Goal: Obtain resource: Download file/media

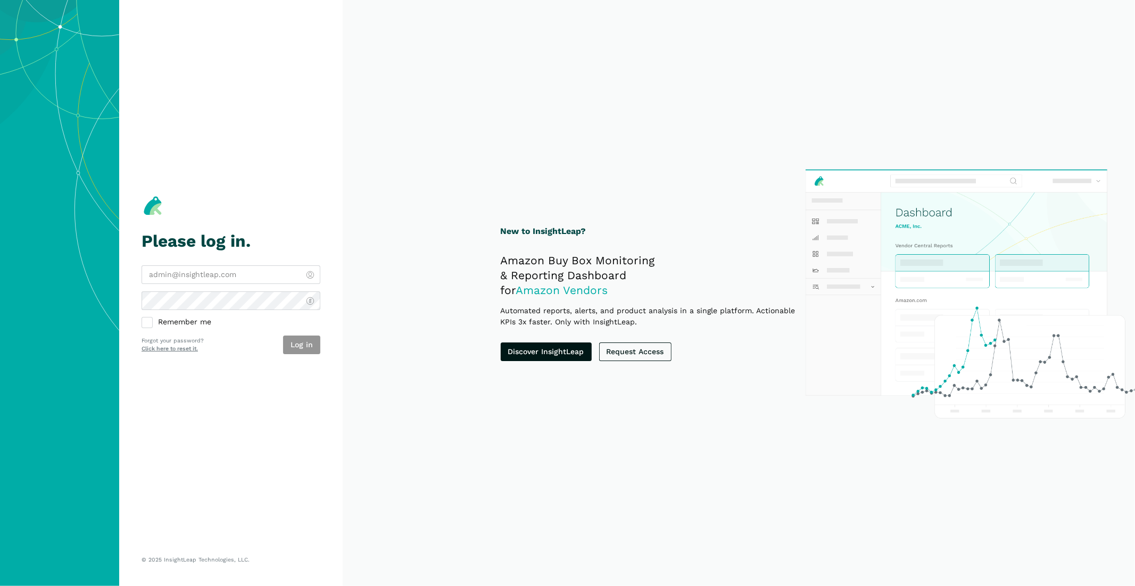
type input "[EMAIL_ADDRESS][DOMAIN_NAME]"
click at [305, 345] on div "Log in" at bounding box center [301, 345] width 37 height 19
click at [306, 344] on button "Log in" at bounding box center [301, 345] width 37 height 19
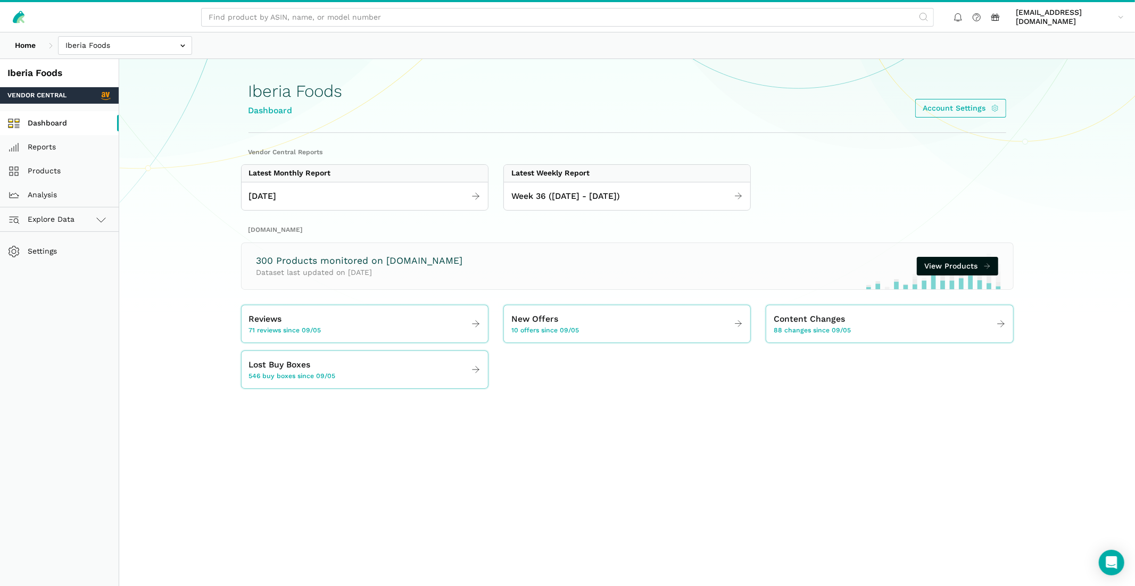
click at [37, 119] on link "Dashboard" at bounding box center [59, 123] width 119 height 24
click at [52, 143] on link "Reports" at bounding box center [59, 147] width 119 height 24
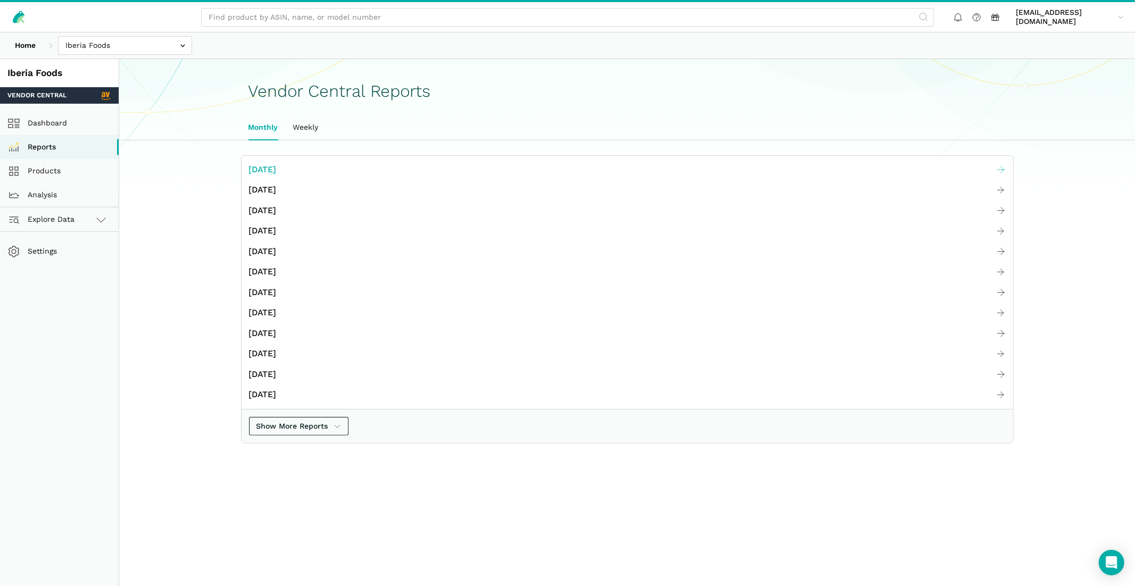
click at [319, 161] on link "August 2025" at bounding box center [626, 170] width 771 height 21
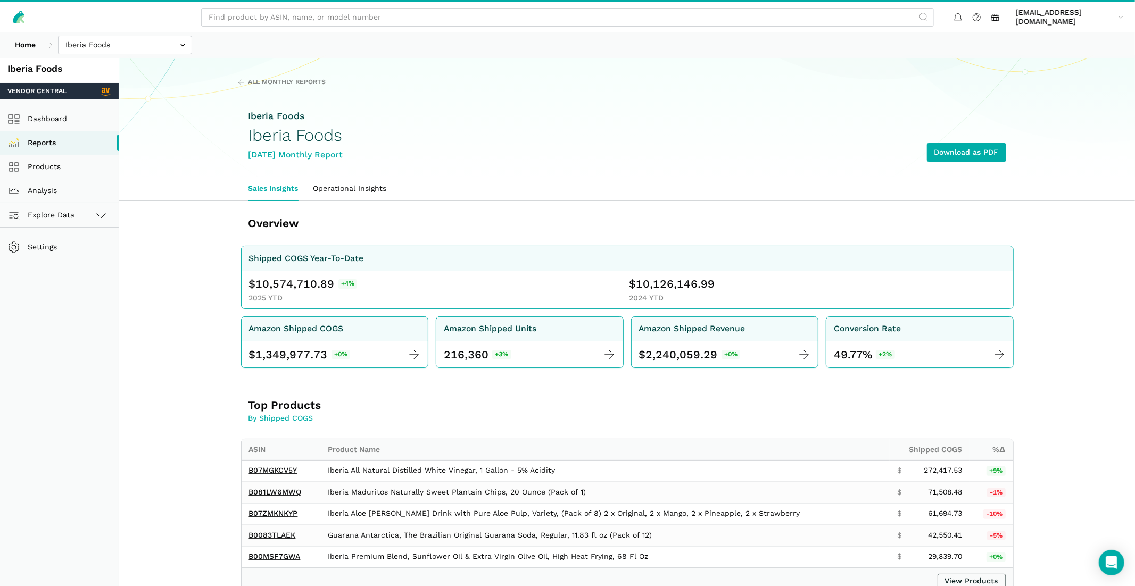
scroll to position [347, 0]
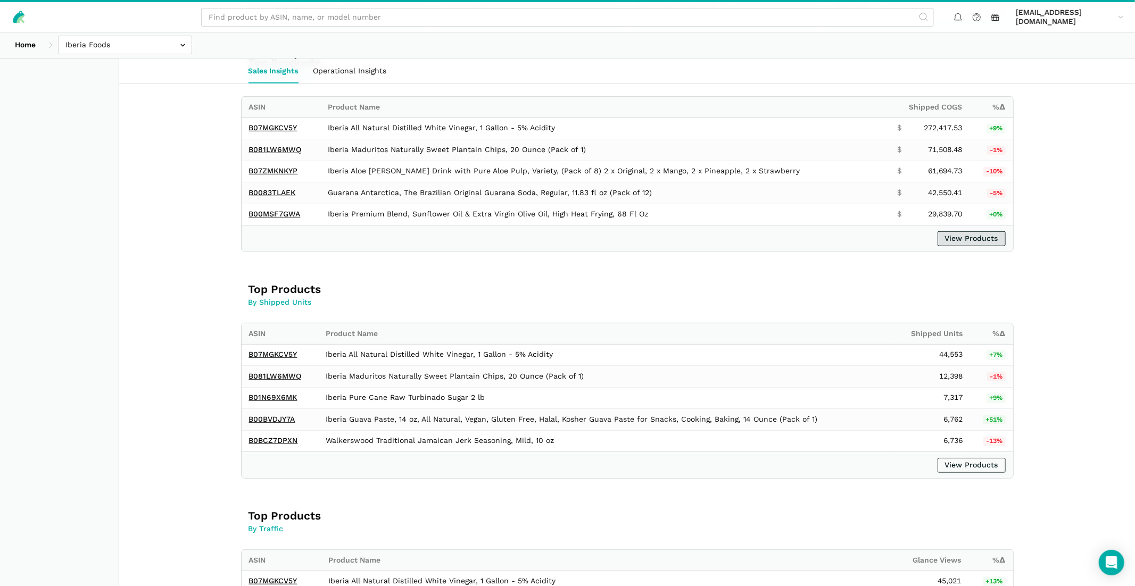
click at [965, 246] on link "View Products" at bounding box center [971, 238] width 68 height 15
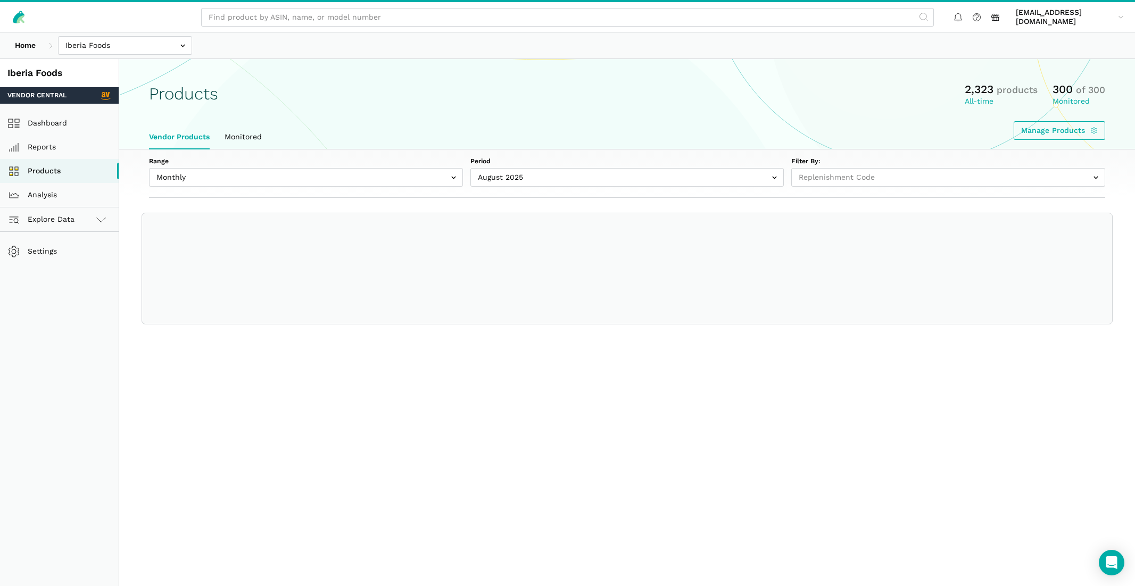
select select
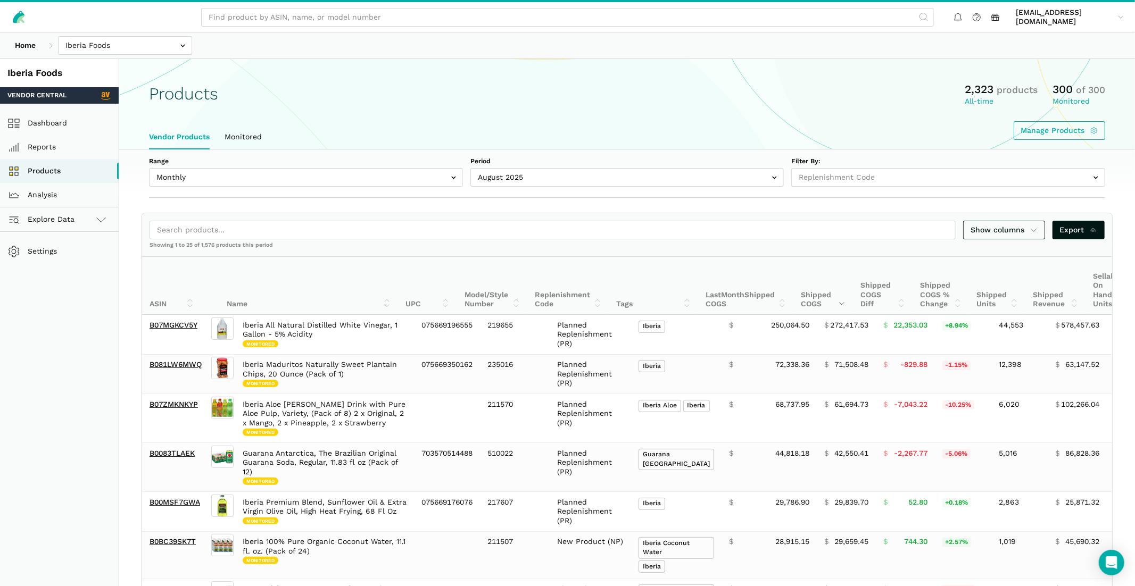
click at [1097, 230] on link "Export" at bounding box center [1078, 230] width 53 height 19
